Goal: Communication & Community: Participate in discussion

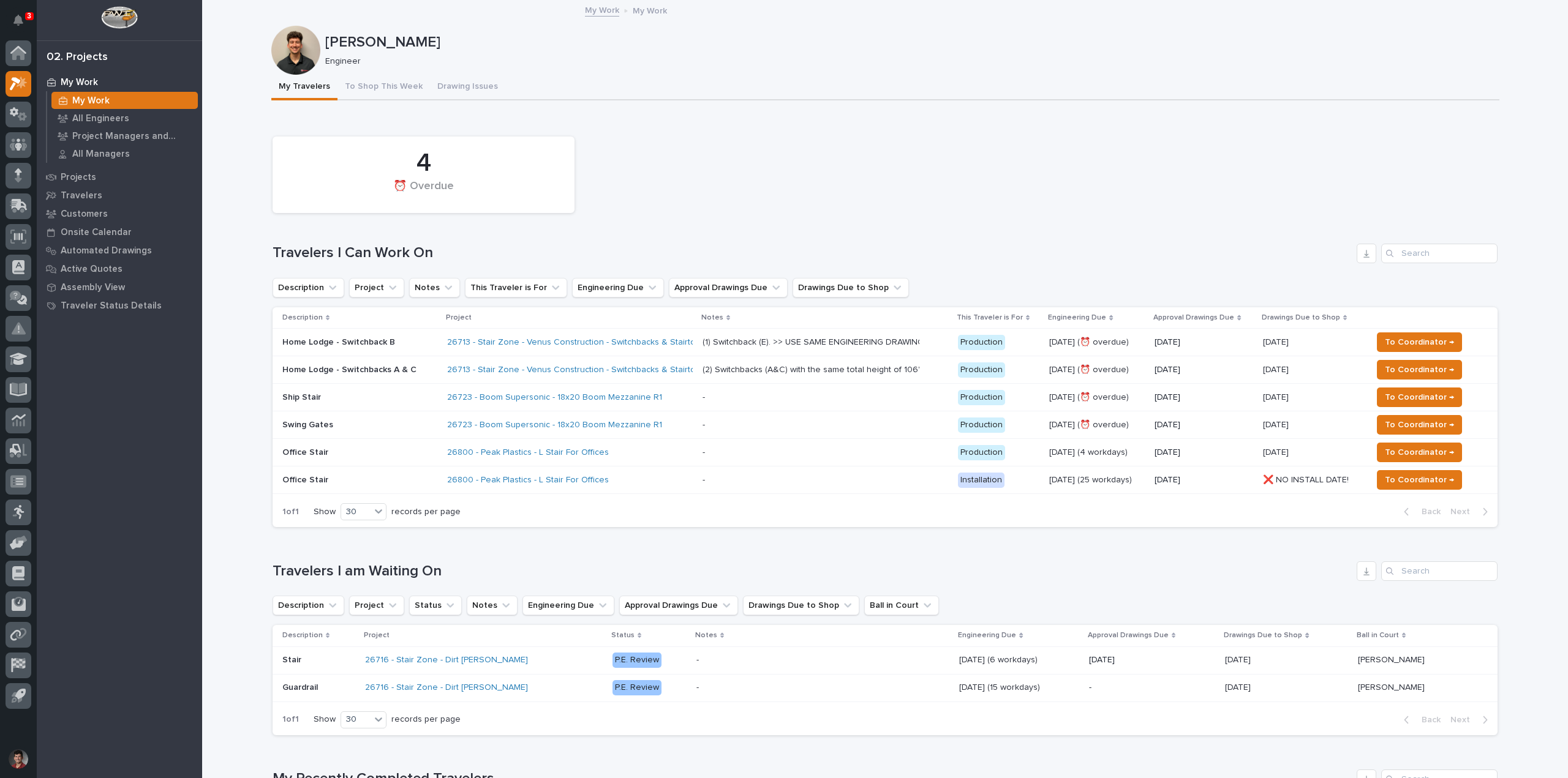
click at [410, 367] on p "Home Lodge - Switchbacks A & C" at bounding box center [360, 370] width 155 height 11
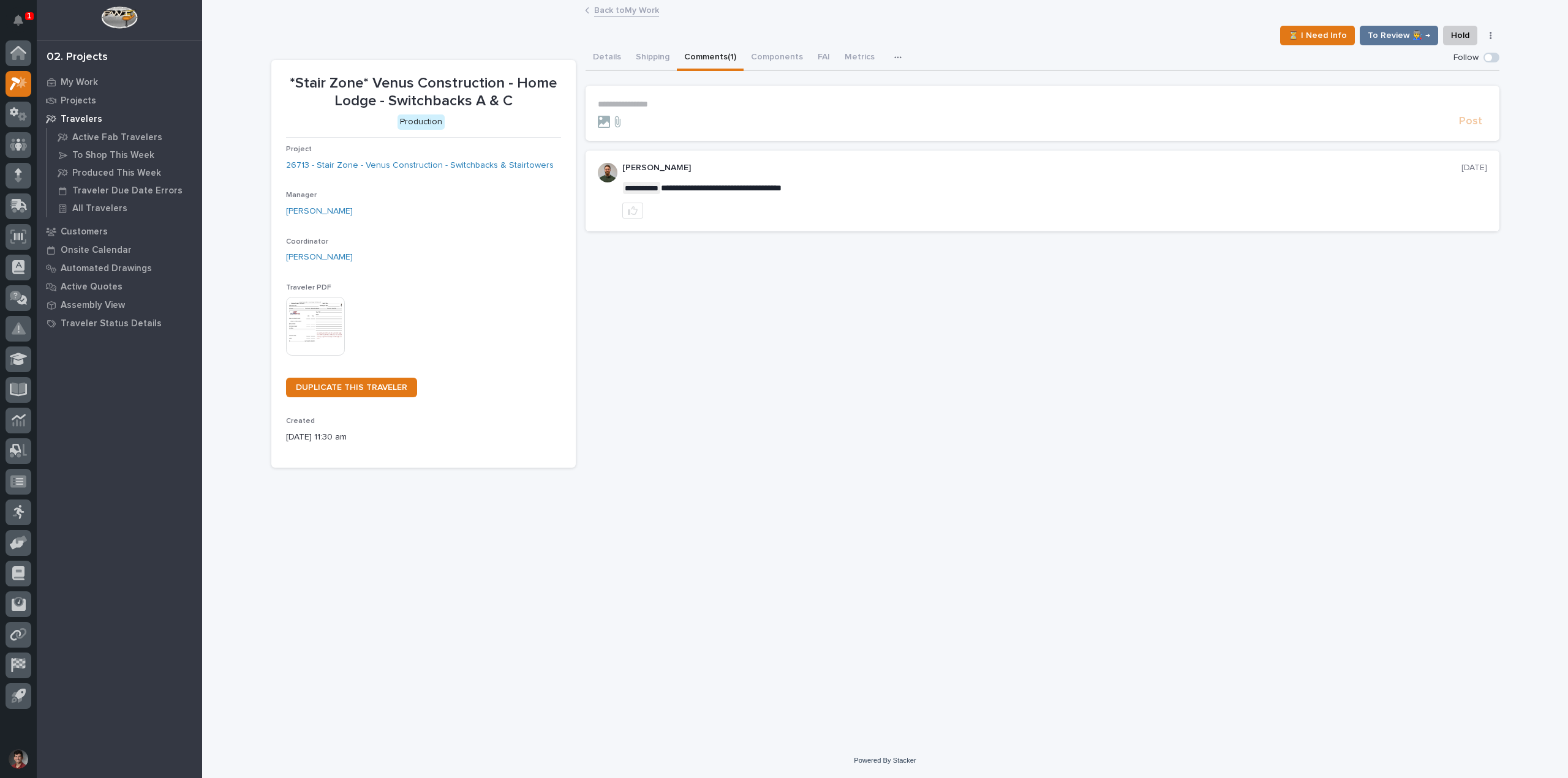
click at [712, 54] on button "Comments (1)" at bounding box center [710, 58] width 67 height 25
click at [668, 99] on p "**********" at bounding box center [1042, 104] width 889 height 11
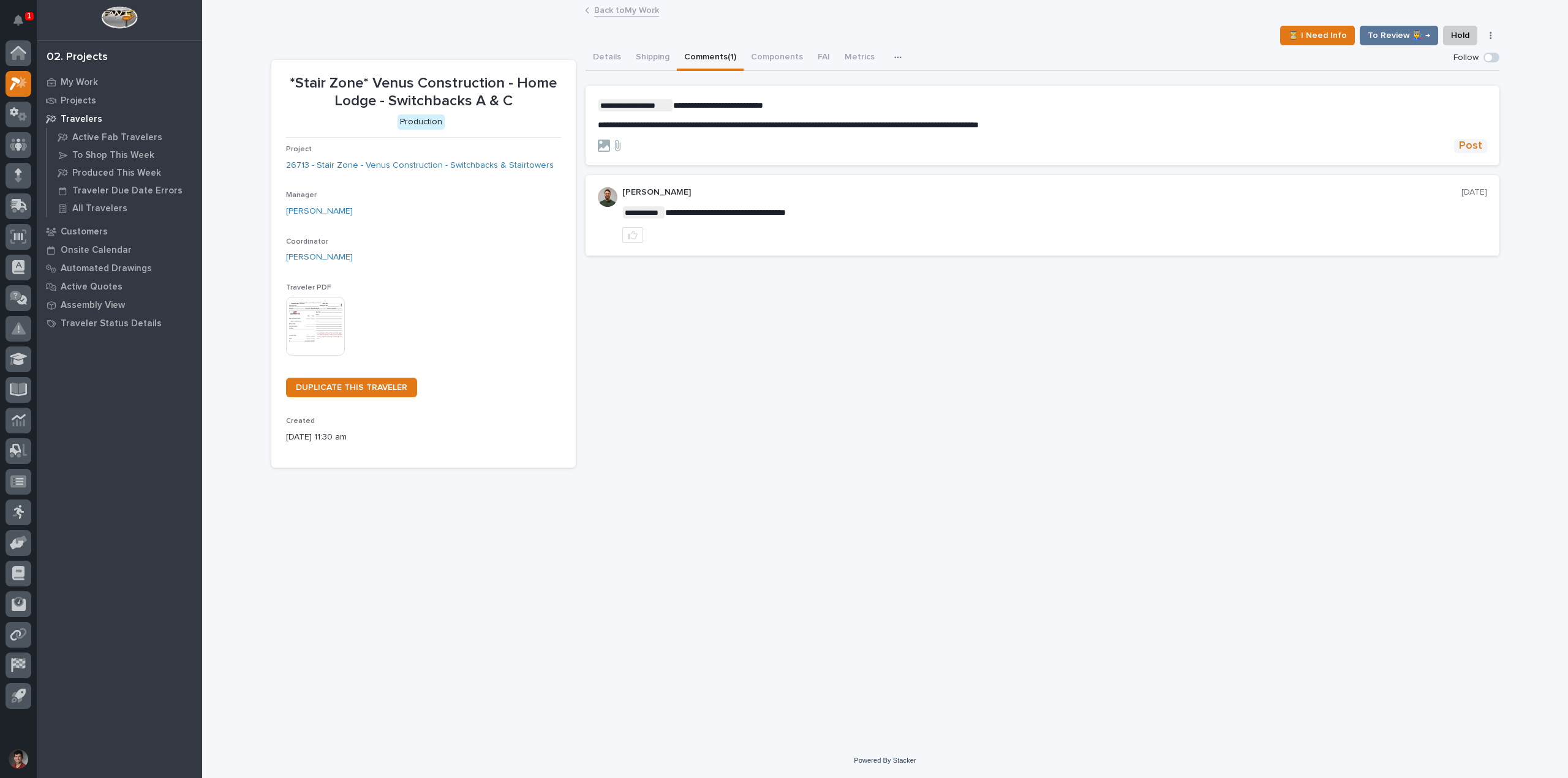
click at [1469, 141] on span "Post" at bounding box center [1470, 145] width 23 height 14
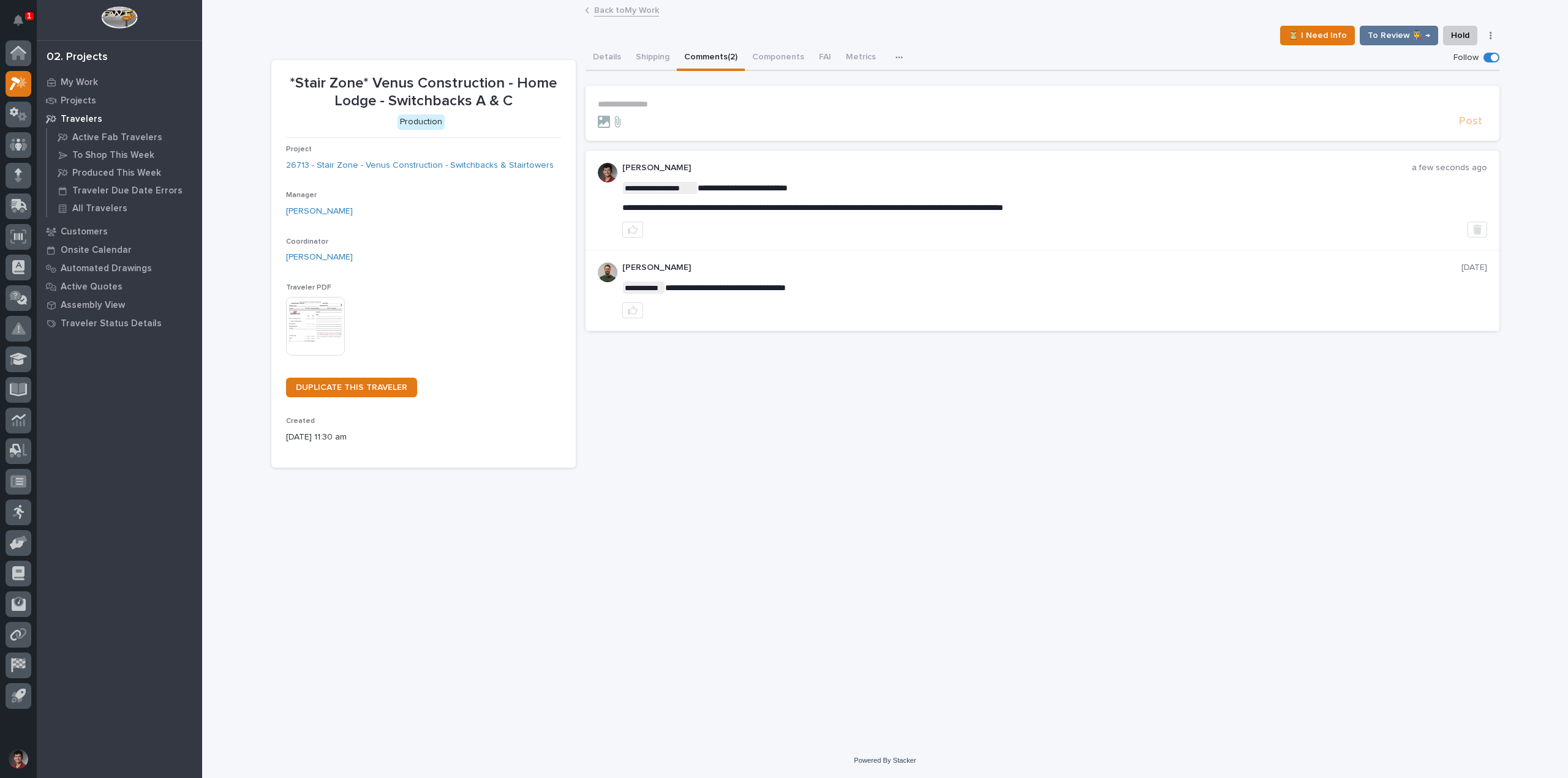
click at [28, 13] on p "1" at bounding box center [29, 16] width 4 height 8
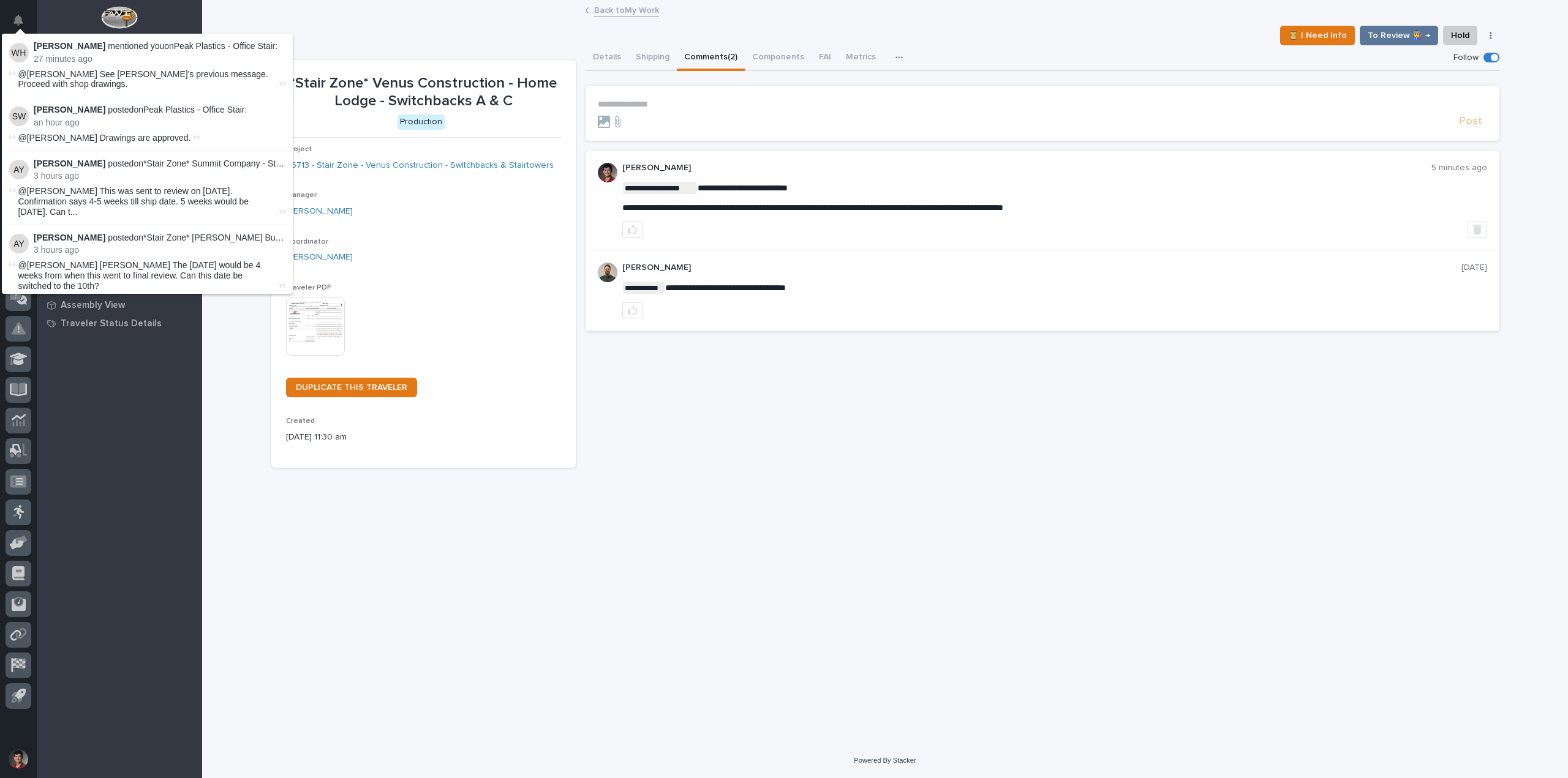
click at [340, 16] on div "Back to My Work" at bounding box center [885, 11] width 1366 height 17
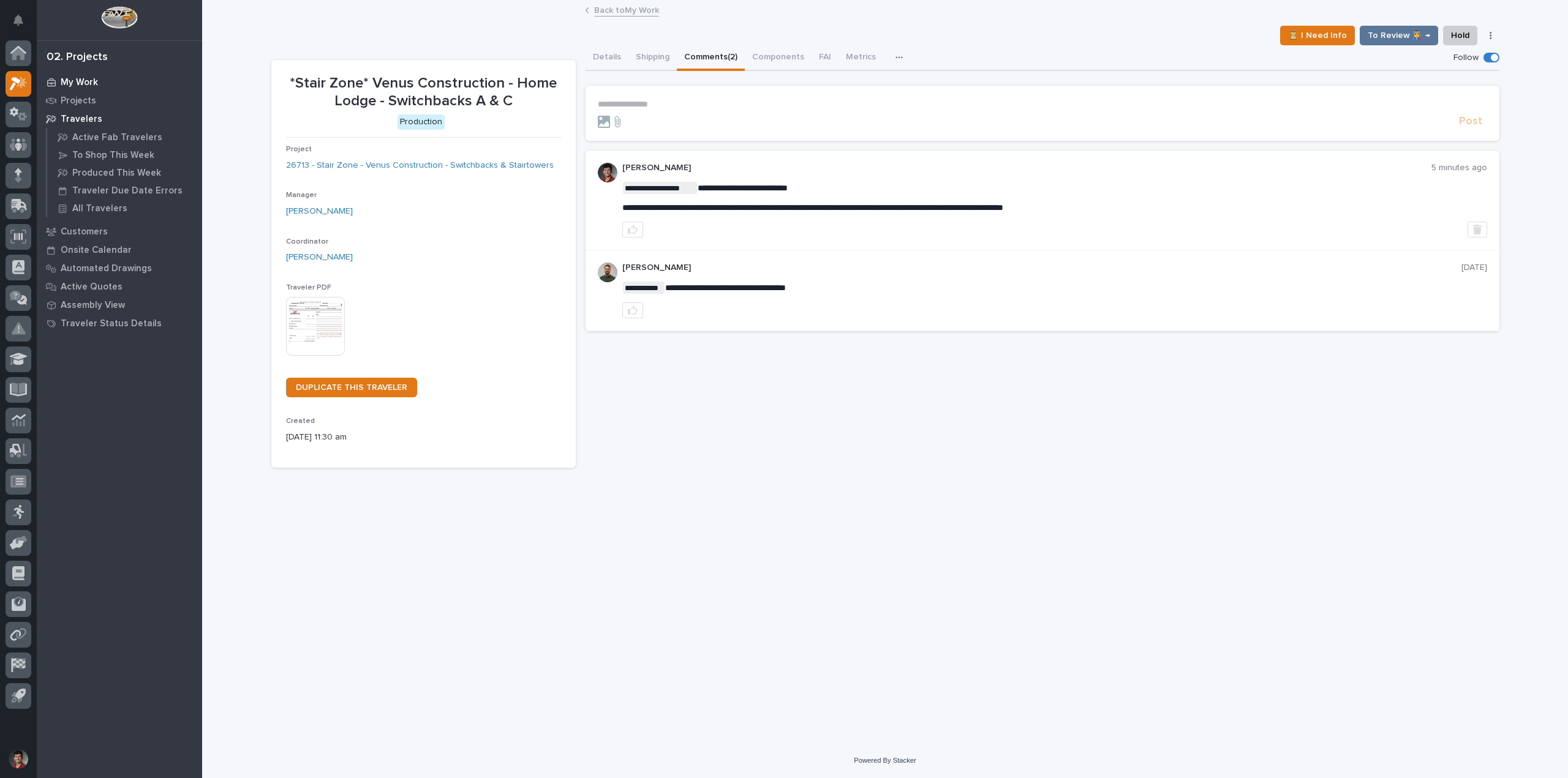
click at [84, 83] on p "My Work" at bounding box center [79, 82] width 37 height 11
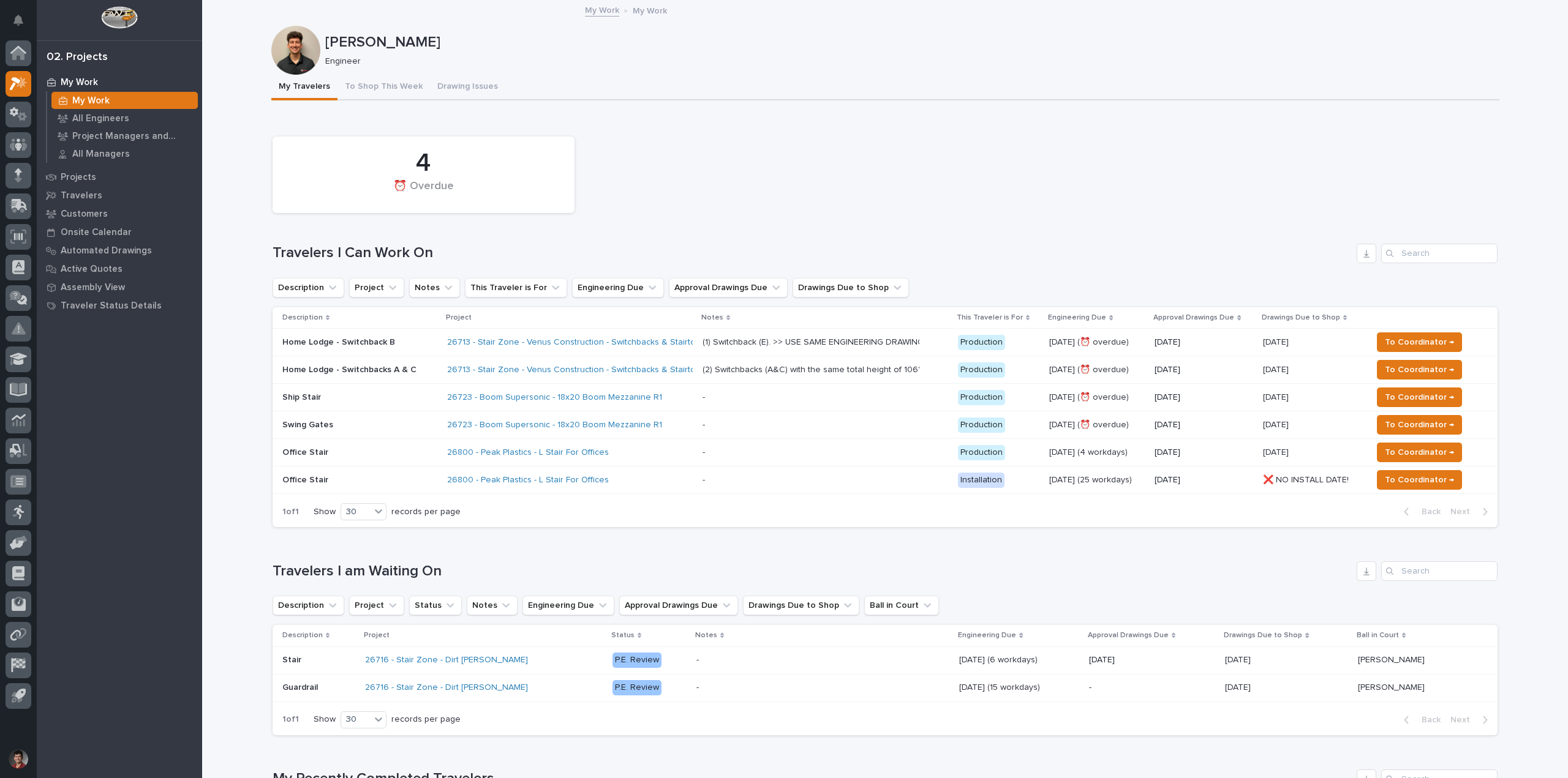
click at [787, 82] on div "My Travelers To Shop This Week Drawing Issues" at bounding box center [885, 87] width 1228 height 25
click at [1412, 371] on span "To Coordinator →" at bounding box center [1419, 370] width 69 height 15
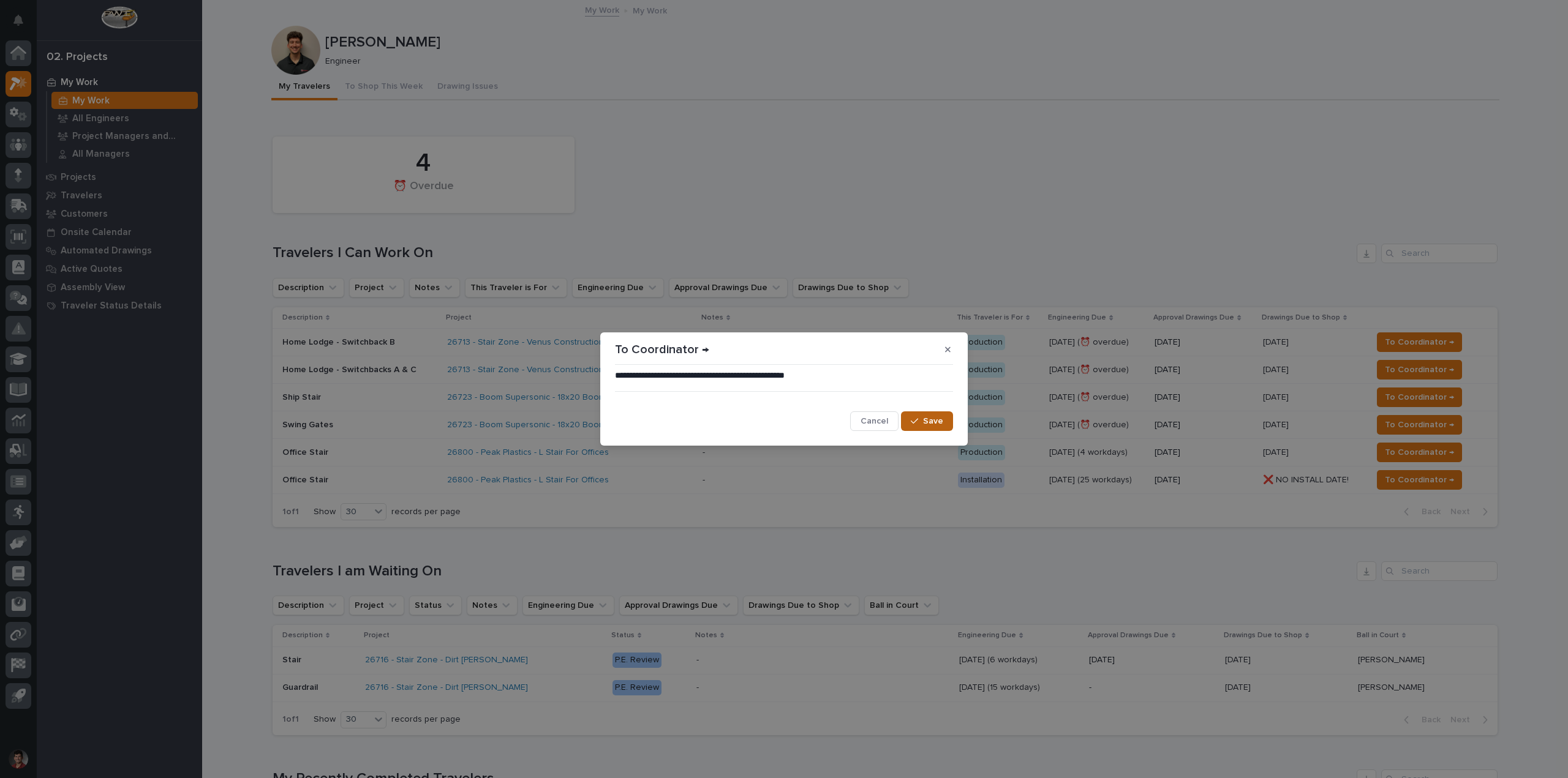
click at [915, 420] on icon "button" at bounding box center [914, 421] width 7 height 8
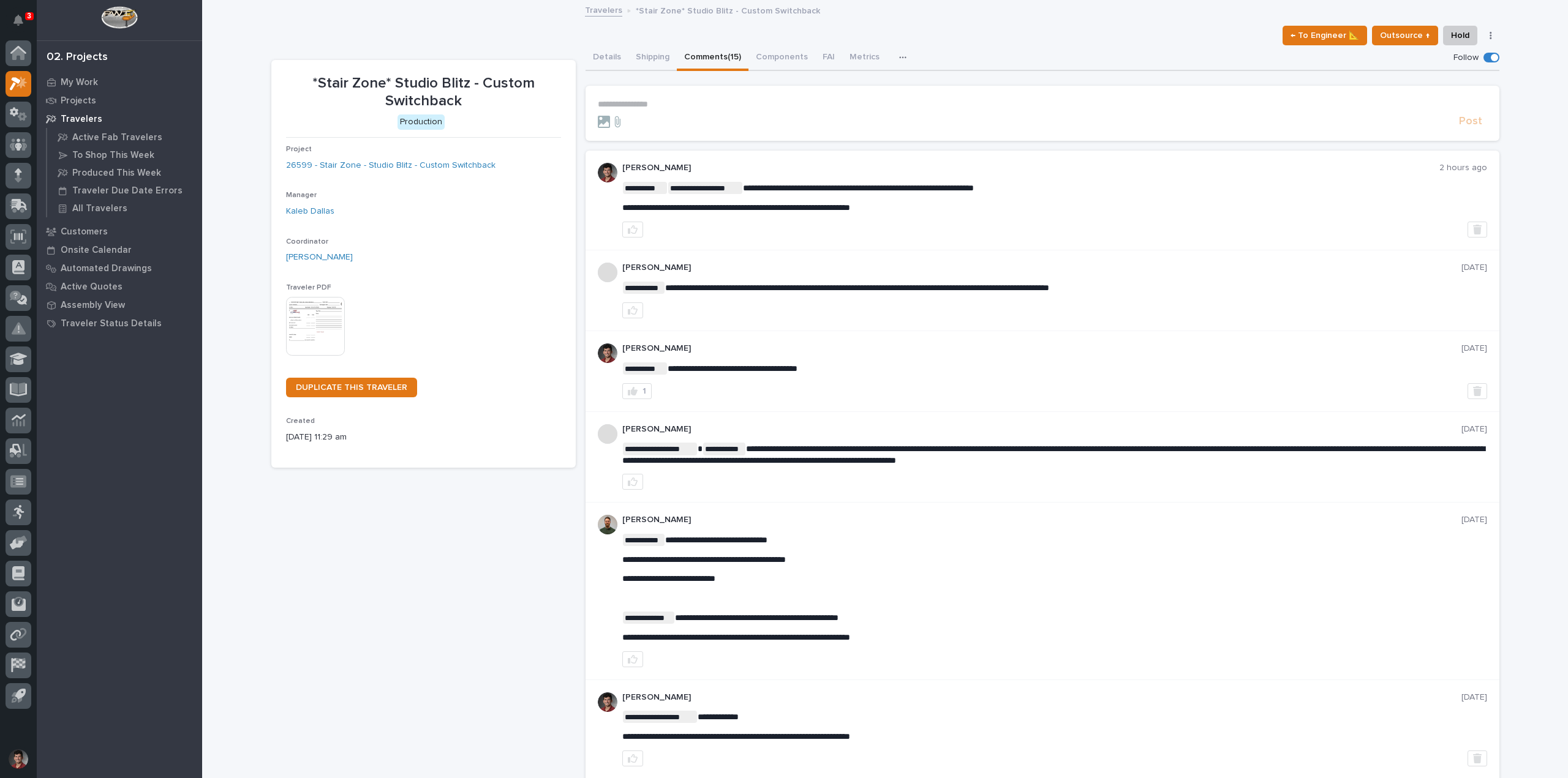
click at [28, 18] on p "3" at bounding box center [29, 16] width 4 height 8
click at [369, 37] on div "← To Engineer 📐 Outsource ↑ Hold Cancel Change Traveler Type Regenerate PDF Gen…" at bounding box center [885, 35] width 1228 height 20
